Goal: Check status

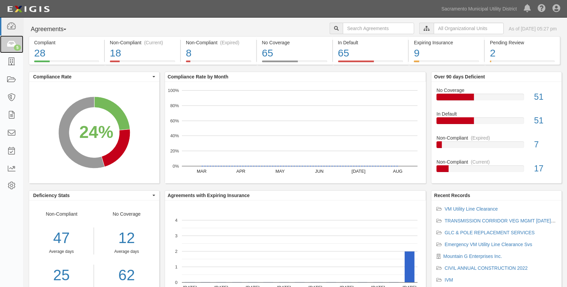
click at [13, 45] on icon at bounding box center [11, 45] width 9 height 8
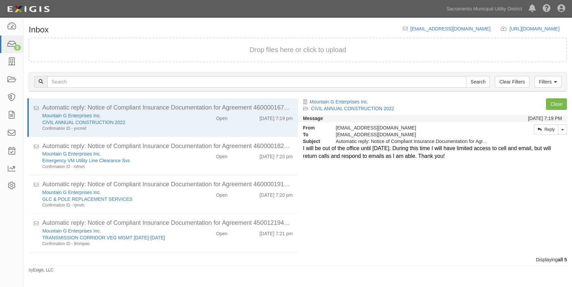
click at [178, 125] on div "CIVIL ANNUAL CONSTRUCTION 2022" at bounding box center [113, 122] width 142 height 7
click at [560, 101] on link "Close" at bounding box center [556, 104] width 21 height 12
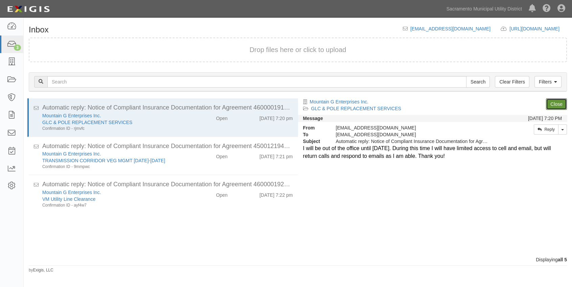
click at [560, 101] on link "Close" at bounding box center [556, 104] width 21 height 12
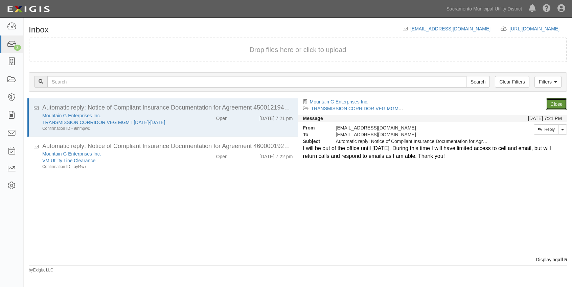
click at [560, 101] on link "Close" at bounding box center [556, 104] width 21 height 12
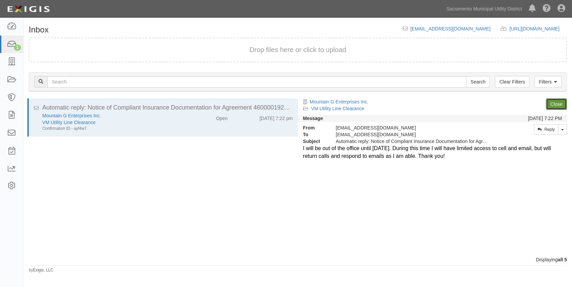
click at [560, 101] on link "Close" at bounding box center [556, 104] width 21 height 12
